Goal: Task Accomplishment & Management: Use online tool/utility

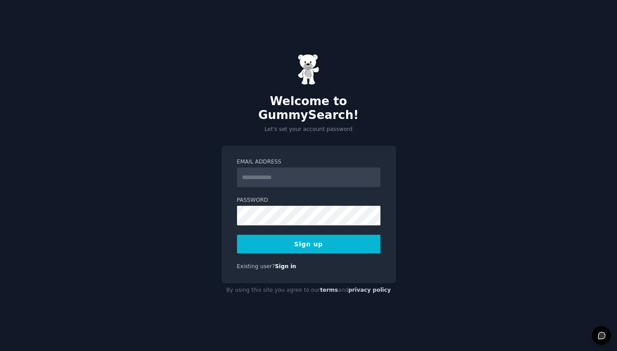
click at [258, 173] on input "Email Address" at bounding box center [308, 177] width 143 height 20
type input "**********"
click at [324, 240] on button "Sign up" at bounding box center [308, 244] width 143 height 19
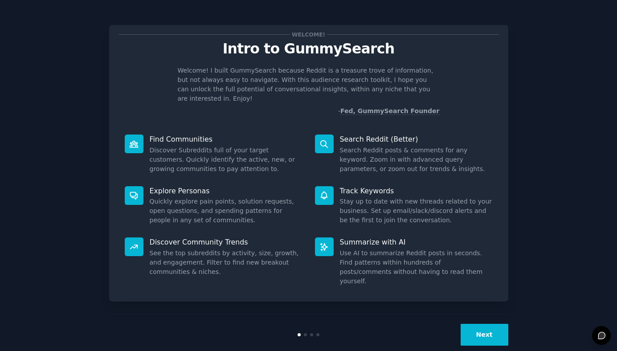
click at [472, 324] on button "Next" at bounding box center [484, 335] width 48 height 22
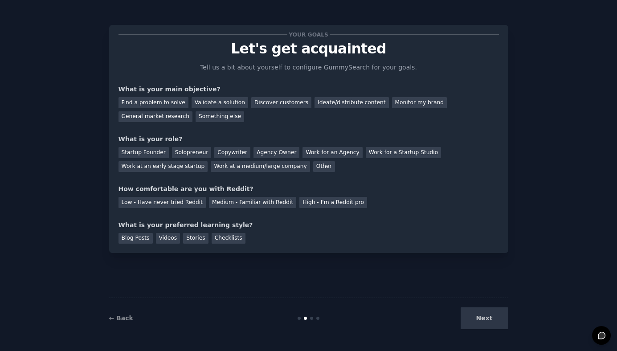
click at [472, 319] on div "Next" at bounding box center [441, 318] width 133 height 22
click at [476, 318] on div "Next" at bounding box center [441, 318] width 133 height 22
click at [159, 206] on div "Low - Have never tried Reddit" at bounding box center [161, 202] width 87 height 11
click at [477, 313] on div "Next" at bounding box center [441, 318] width 133 height 22
click at [160, 106] on div "Find a problem to solve" at bounding box center [153, 102] width 70 height 11
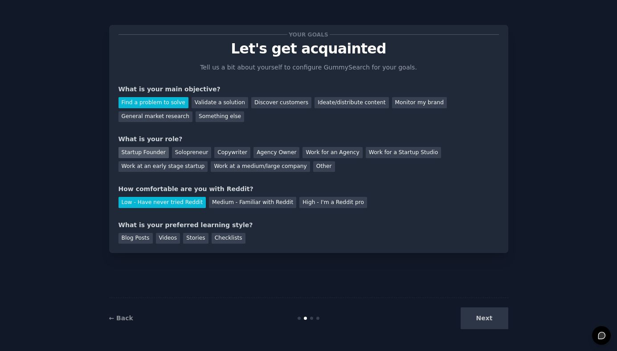
click at [146, 150] on div "Startup Founder" at bounding box center [143, 152] width 50 height 11
click at [466, 319] on div "Next" at bounding box center [441, 318] width 133 height 22
click at [137, 240] on div "Blog Posts" at bounding box center [135, 238] width 34 height 11
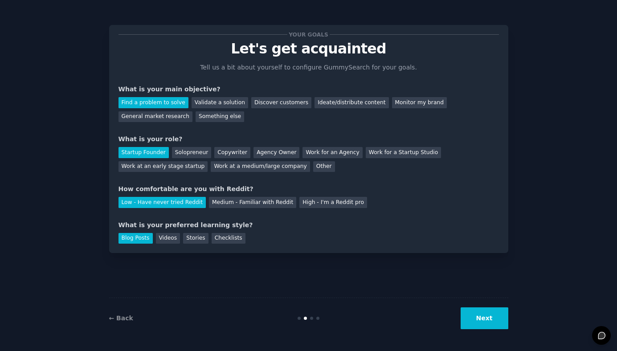
click at [471, 321] on button "Next" at bounding box center [484, 318] width 48 height 22
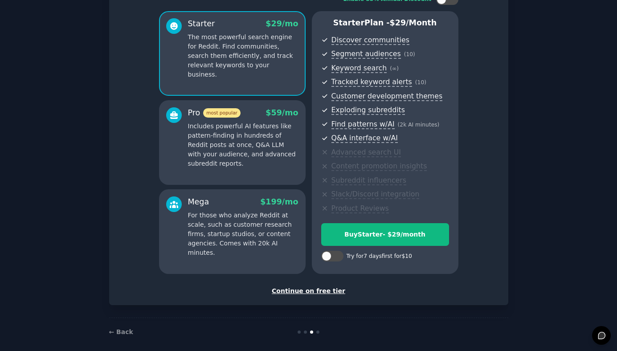
scroll to position [76, 0]
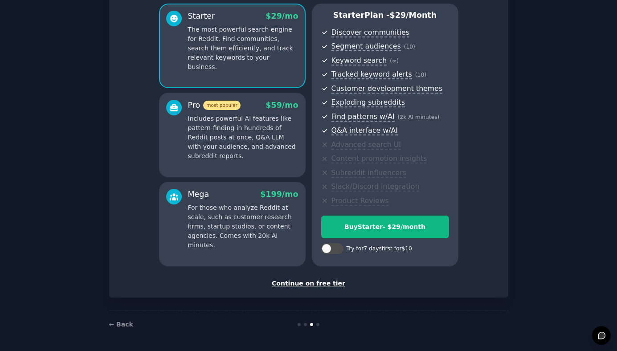
click at [300, 283] on div "Continue on free tier" at bounding box center [308, 283] width 380 height 9
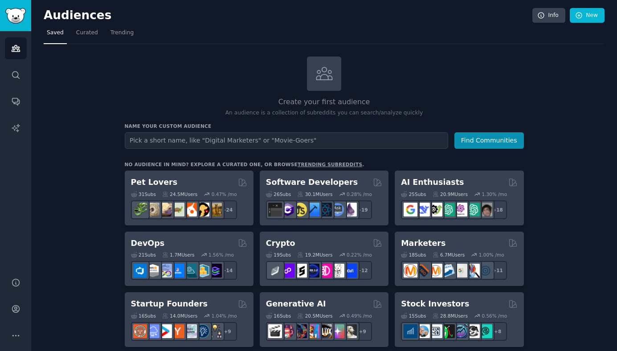
type input "m"
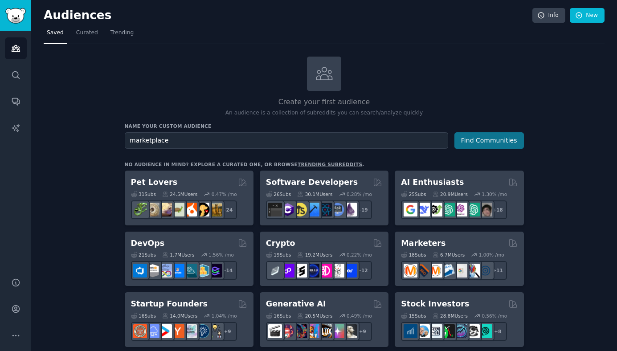
type input "marketplace"
click at [476, 146] on button "Find Communities" at bounding box center [488, 140] width 69 height 16
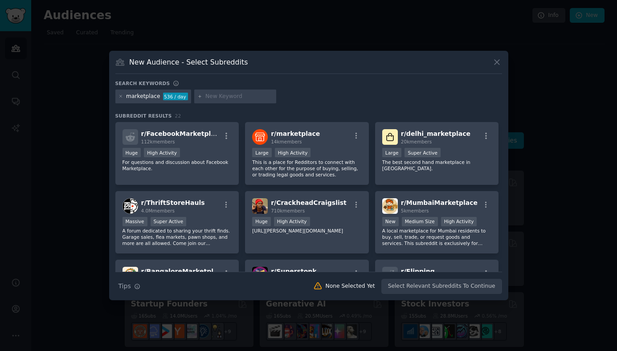
click at [212, 98] on input "text" at bounding box center [239, 97] width 68 height 8
click at [206, 169] on p "For questions and discussion about Facebook Marketplace." at bounding box center [177, 165] width 110 height 12
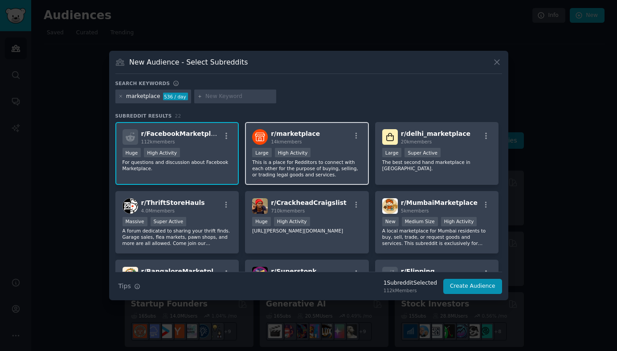
click at [298, 173] on p "This is a place for Redditors to connect with each other for the purpose of buy…" at bounding box center [307, 168] width 110 height 19
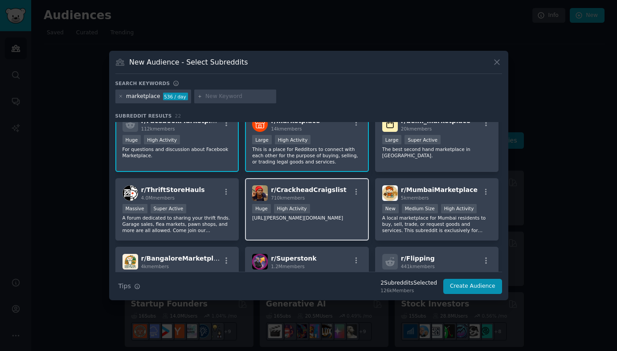
scroll to position [13, 0]
click at [323, 221] on div "r/ CrackheadCraigslist 710k members >= 80th percentile for submissions / day Hu…" at bounding box center [307, 209] width 124 height 63
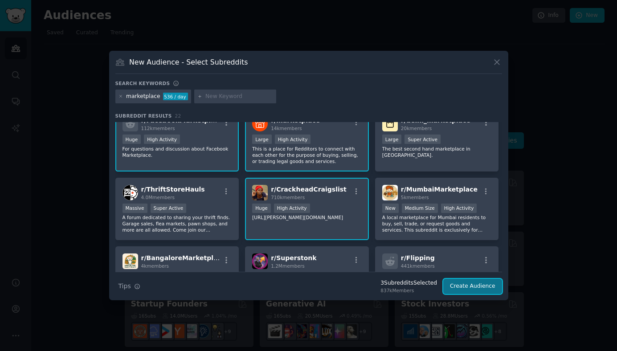
click at [457, 284] on button "Create Audience" at bounding box center [472, 286] width 59 height 15
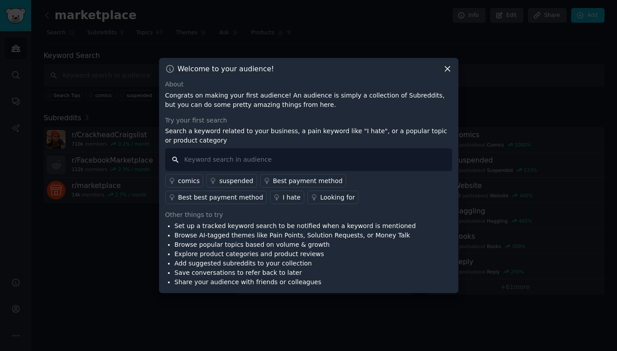
click at [267, 161] on input "text" at bounding box center [308, 159] width 287 height 23
click at [447, 66] on icon at bounding box center [447, 68] width 9 height 9
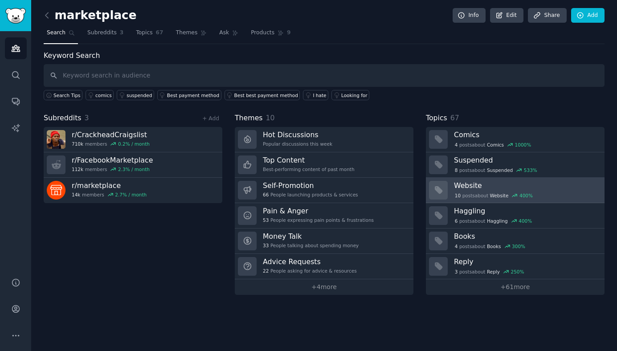
click at [476, 194] on div "10 post s about Website 400 %" at bounding box center [494, 195] width 80 height 8
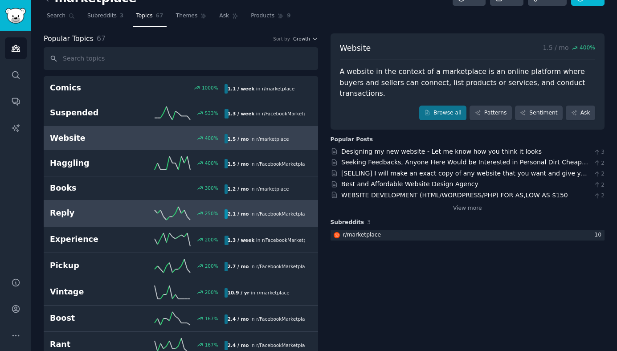
scroll to position [17, 0]
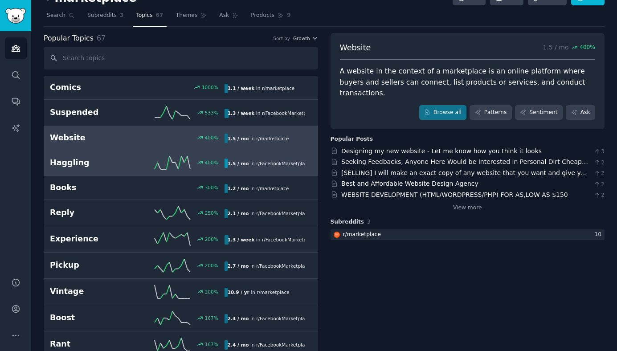
click at [106, 169] on link "Haggling 400 % 1.5 / mo in r/ FacebookMarketplace" at bounding box center [181, 163] width 274 height 26
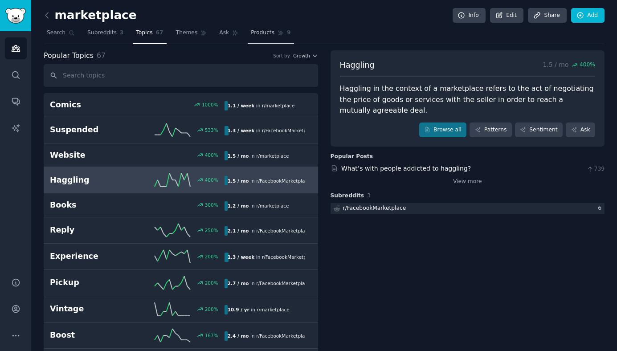
click at [260, 33] on span "Products" at bounding box center [263, 33] width 24 height 8
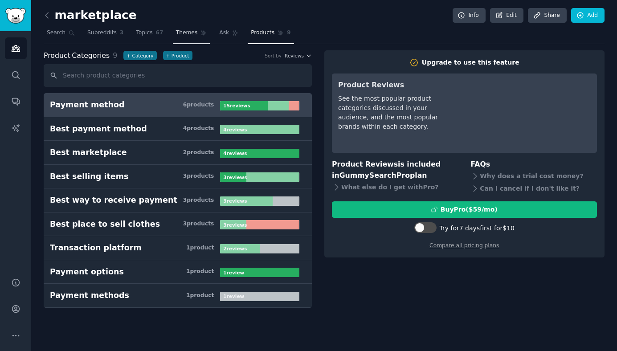
click at [187, 38] on link "Themes" at bounding box center [191, 35] width 37 height 18
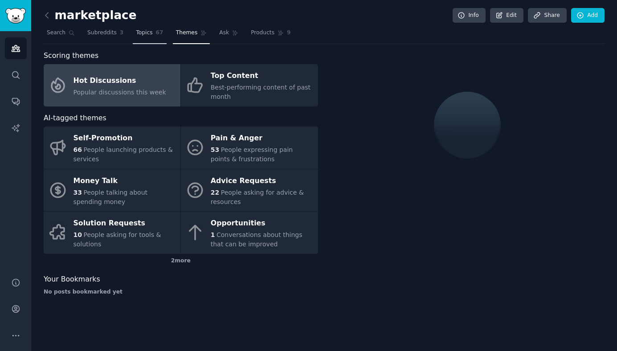
click at [147, 37] on link "Topics 67" at bounding box center [149, 35] width 33 height 18
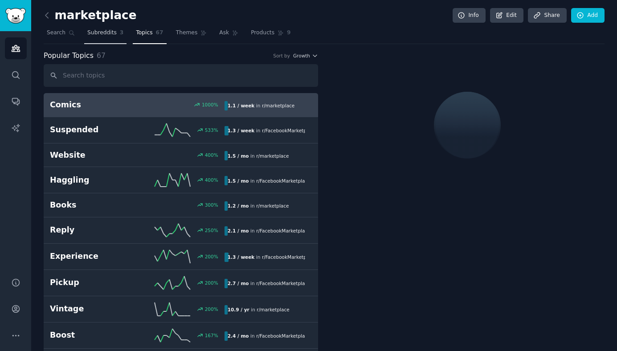
click at [101, 38] on link "Subreddits 3" at bounding box center [105, 35] width 42 height 18
